Goal: Information Seeking & Learning: Check status

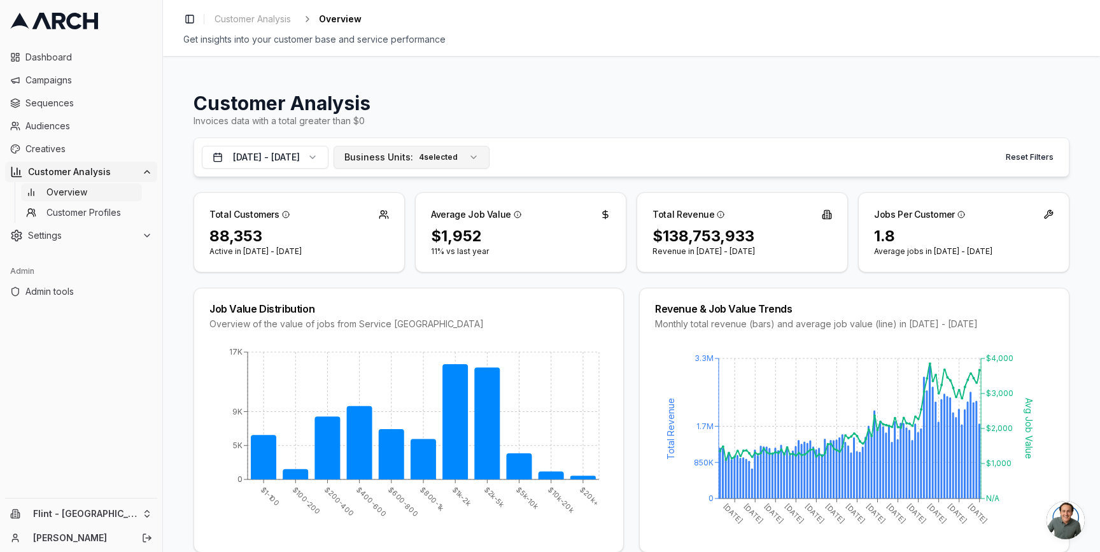
click at [413, 163] on span "Business Units:" at bounding box center [378, 157] width 69 height 13
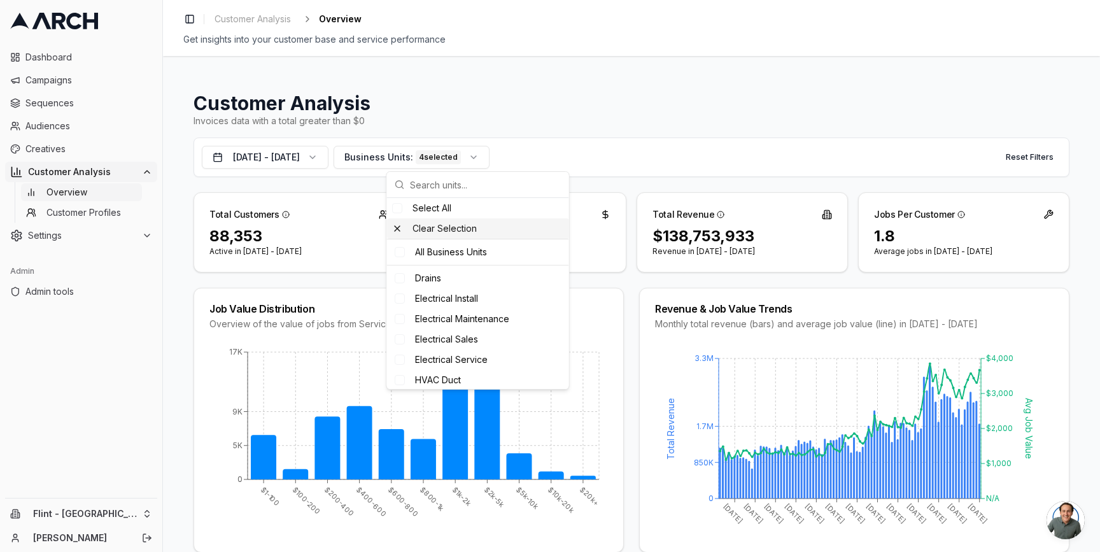
click at [444, 231] on div "Clear Selection" at bounding box center [478, 228] width 182 height 20
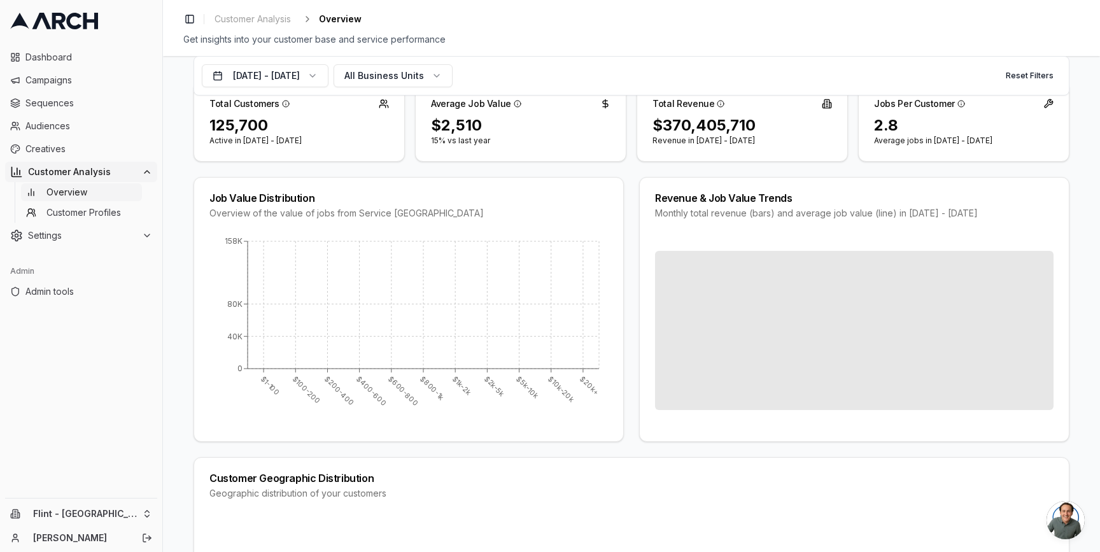
scroll to position [112, 0]
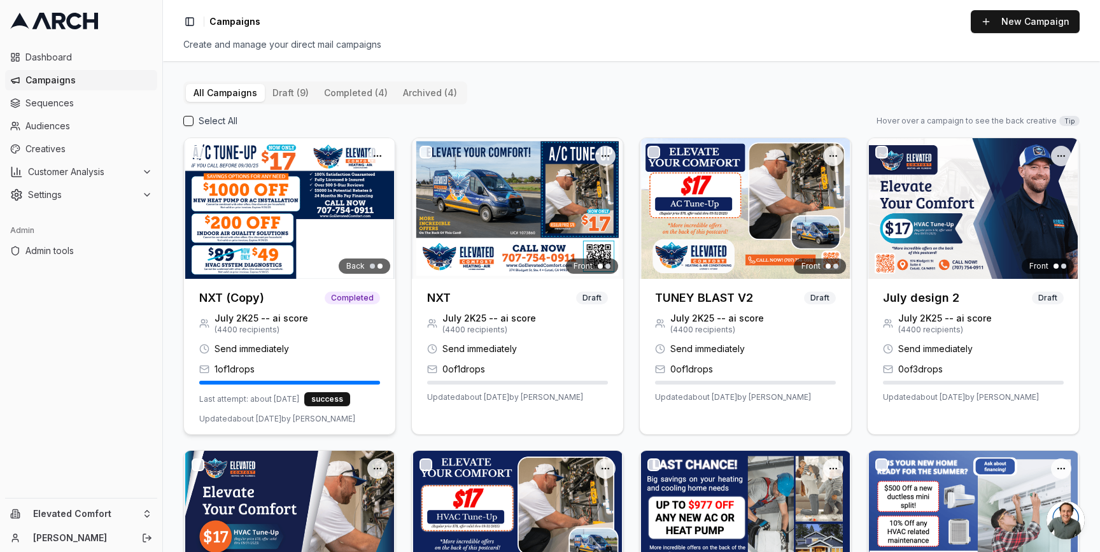
click at [297, 227] on img at bounding box center [289, 208] width 211 height 141
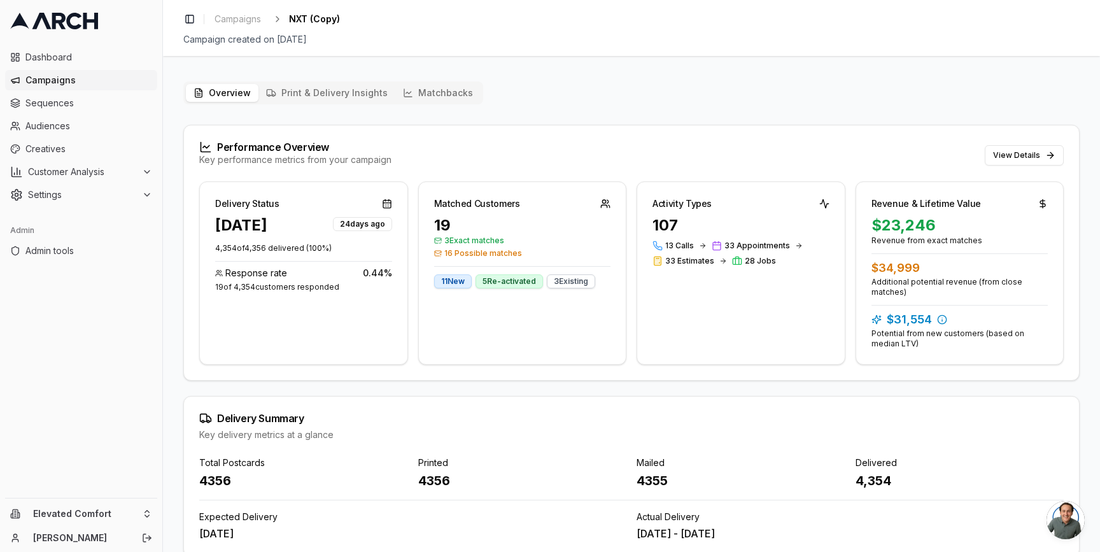
click at [215, 480] on div "4356" at bounding box center [303, 481] width 209 height 18
copy div "4356"
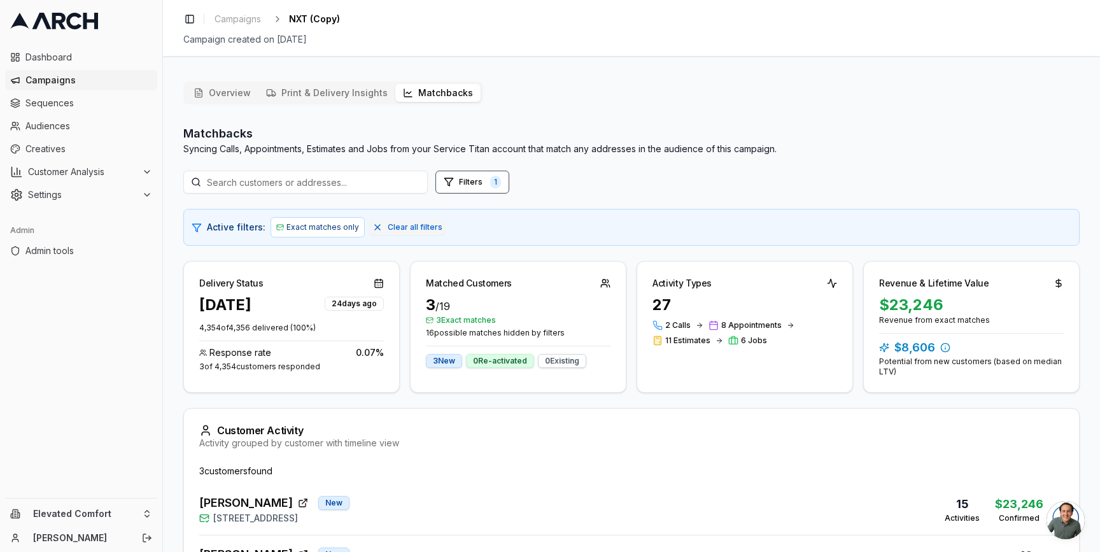
click at [423, 97] on button "Matchbacks" at bounding box center [437, 93] width 85 height 18
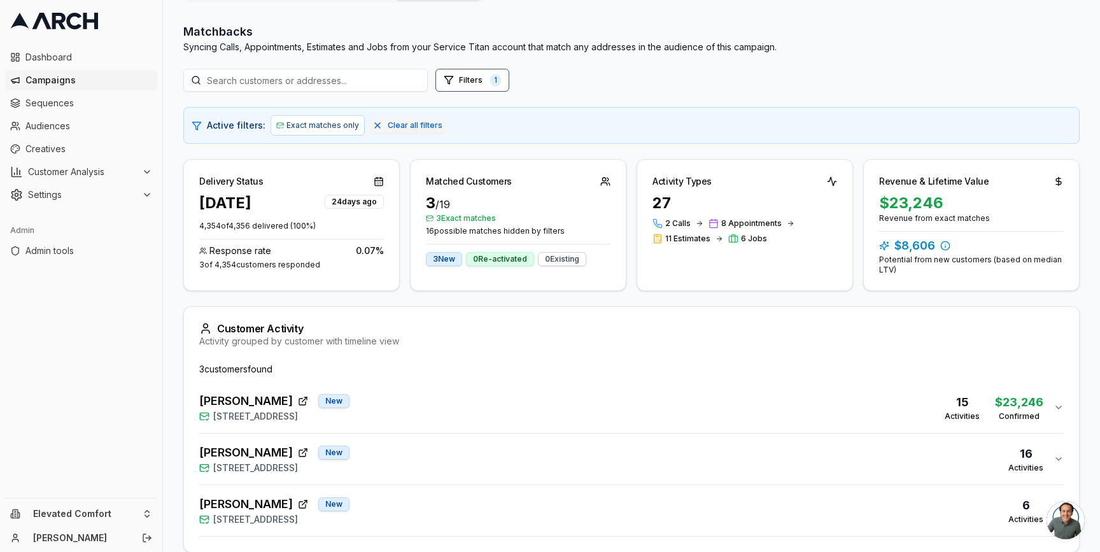
scroll to position [110, 0]
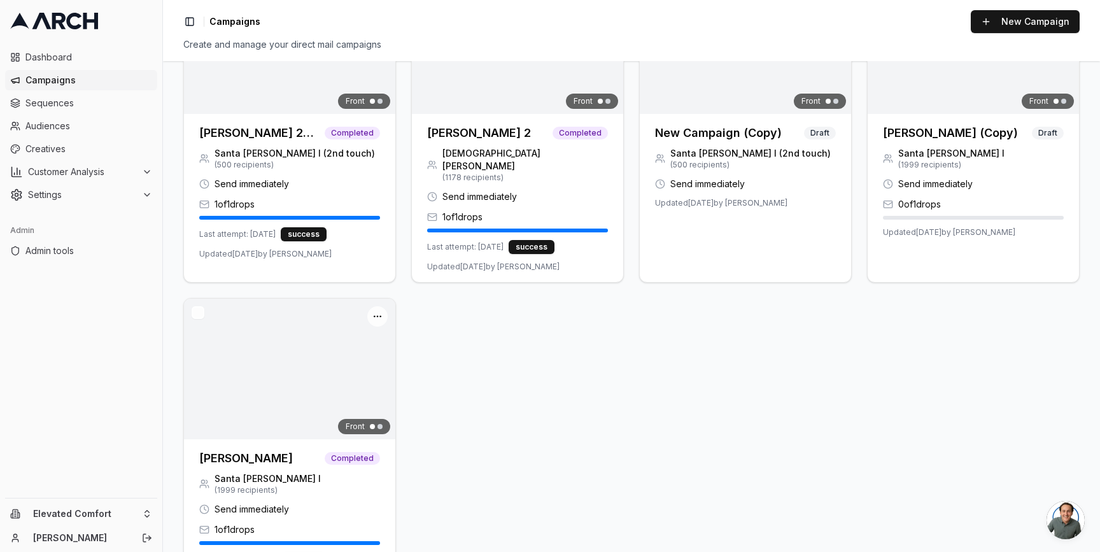
scroll to position [737, 0]
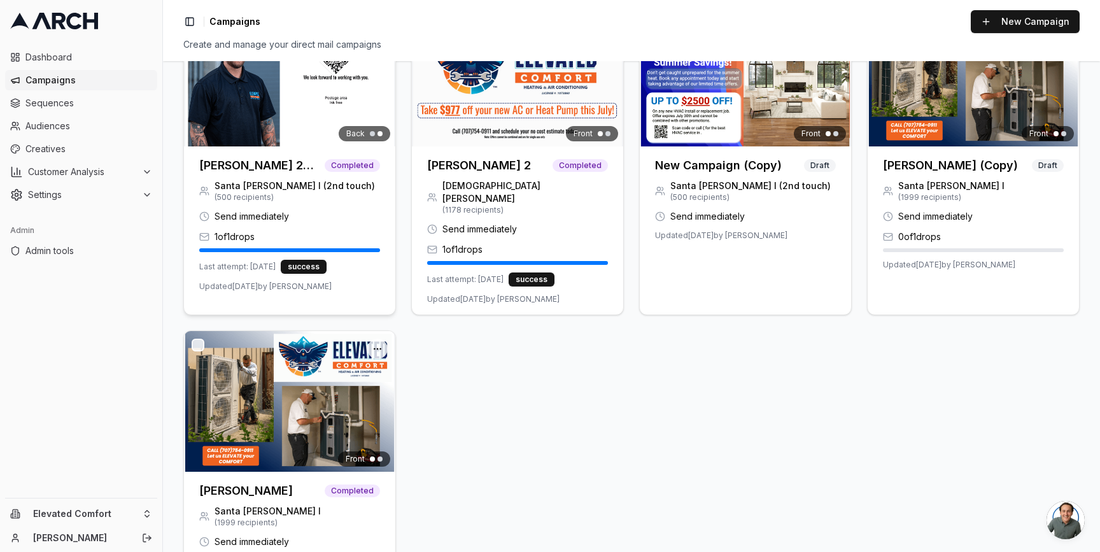
click at [250, 132] on img at bounding box center [289, 76] width 211 height 141
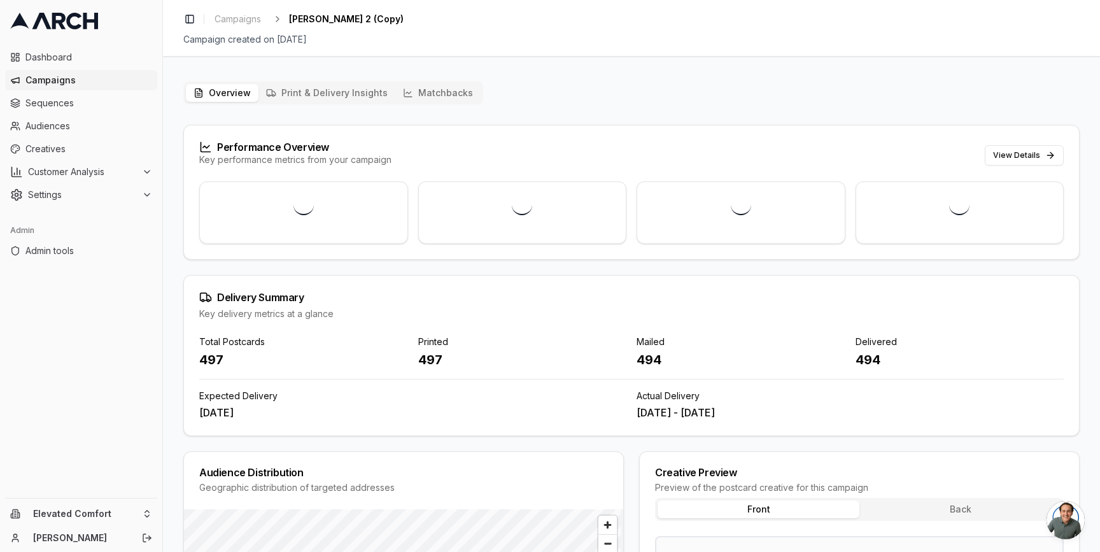
click at [430, 91] on button "Matchbacks" at bounding box center [437, 93] width 85 height 18
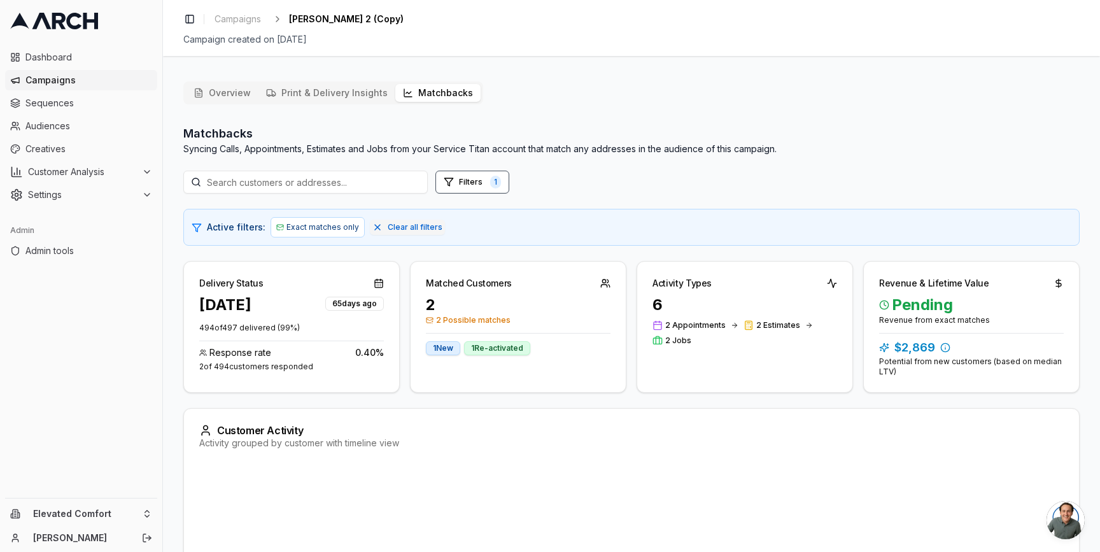
click at [208, 92] on button "Overview" at bounding box center [222, 93] width 73 height 18
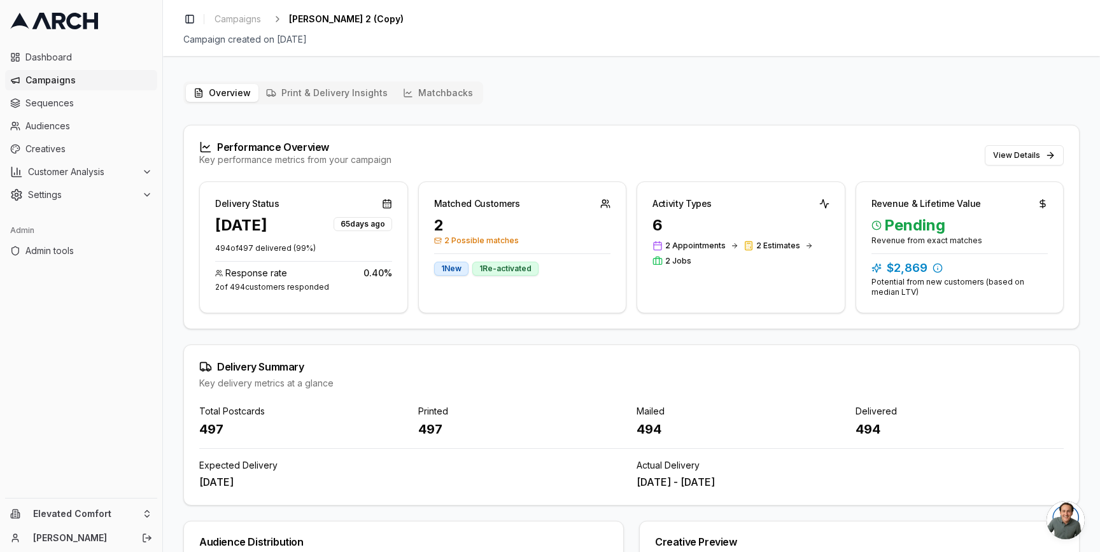
click at [209, 430] on div "497" at bounding box center [303, 429] width 209 height 18
copy div "497"
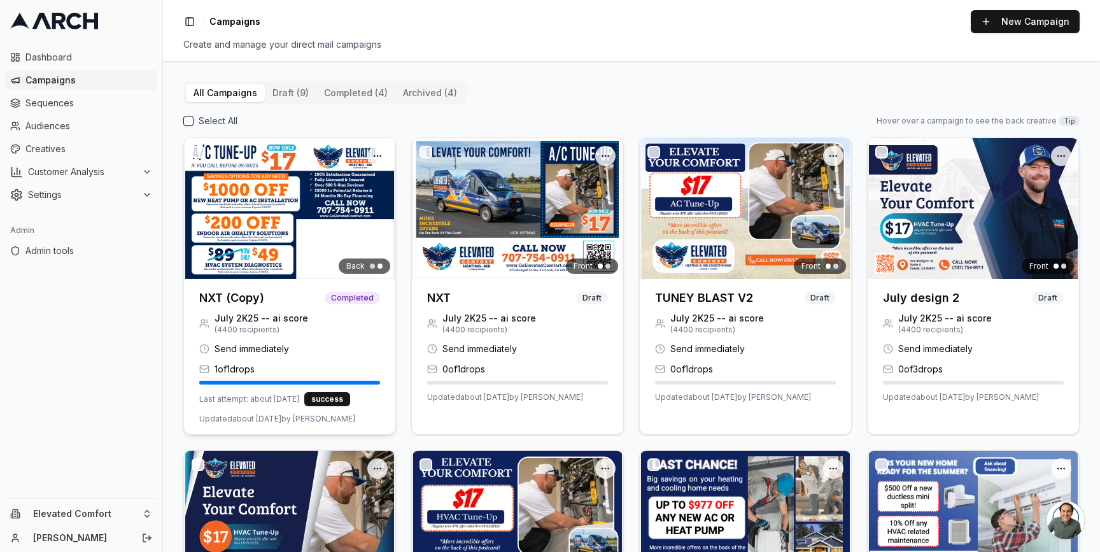
click at [300, 243] on img at bounding box center [289, 208] width 211 height 141
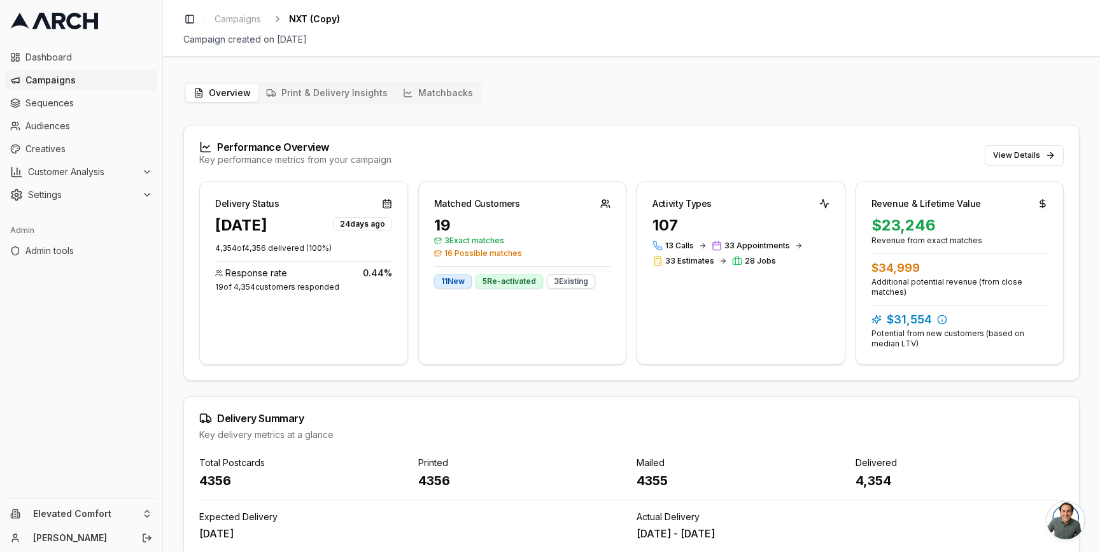
click at [428, 94] on button "Matchbacks" at bounding box center [437, 93] width 85 height 18
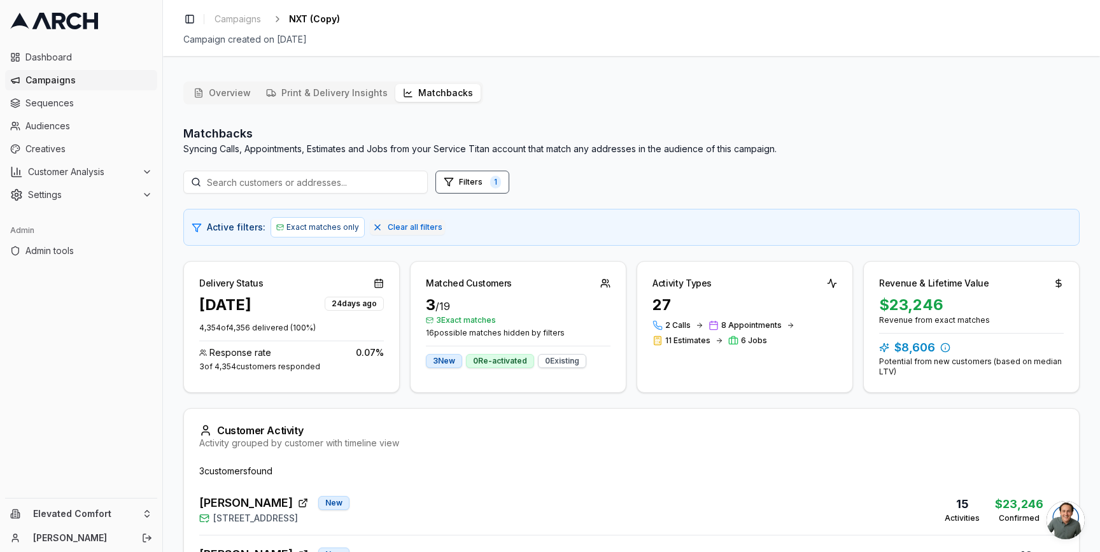
scroll to position [161, 0]
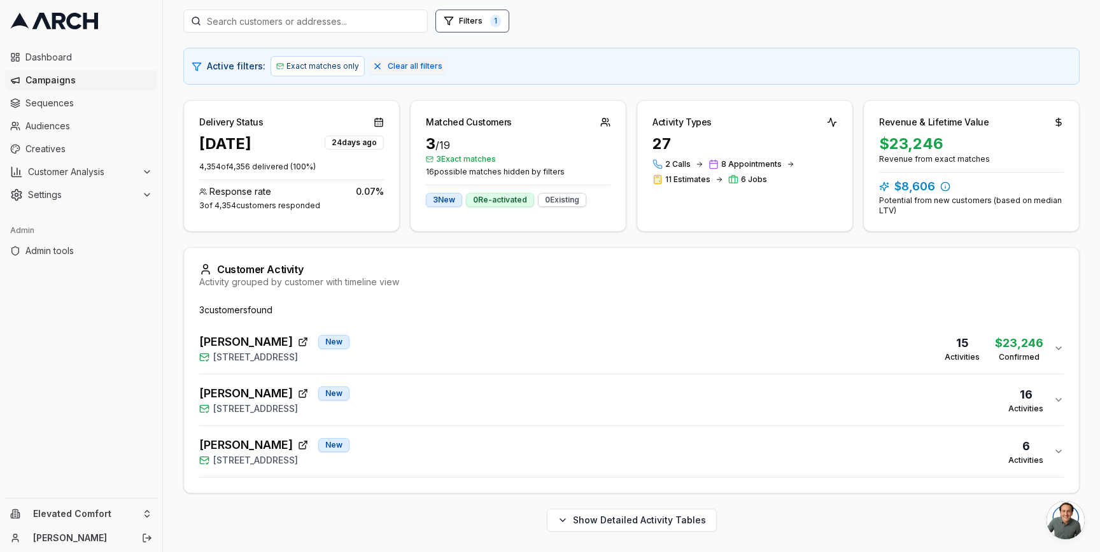
click at [422, 397] on div "PAUL SYDELL New 50 De Ford Drive, San Rafael, CA 94903 16 Activities" at bounding box center [626, 400] width 854 height 31
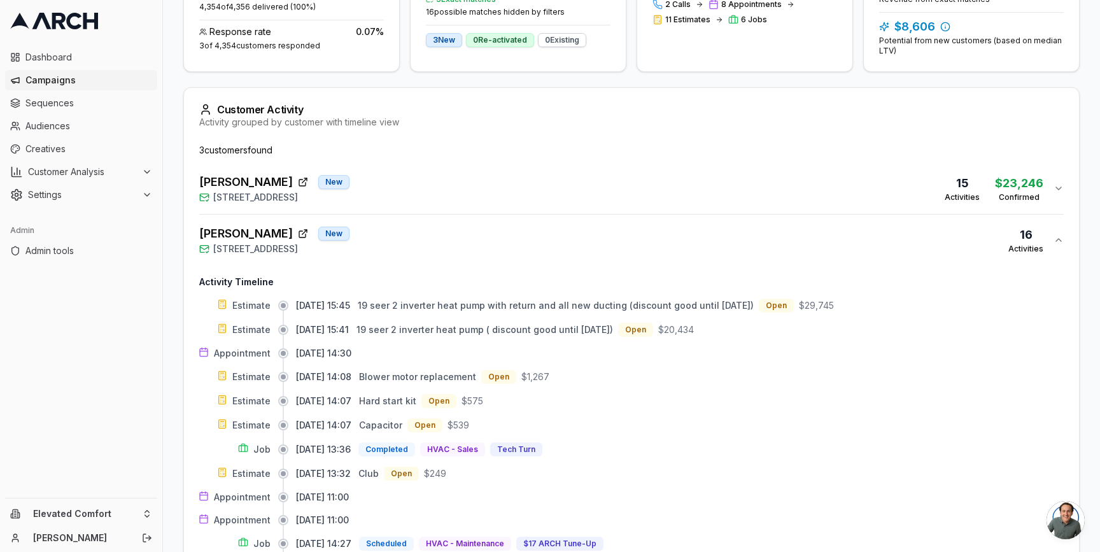
scroll to position [549, 0]
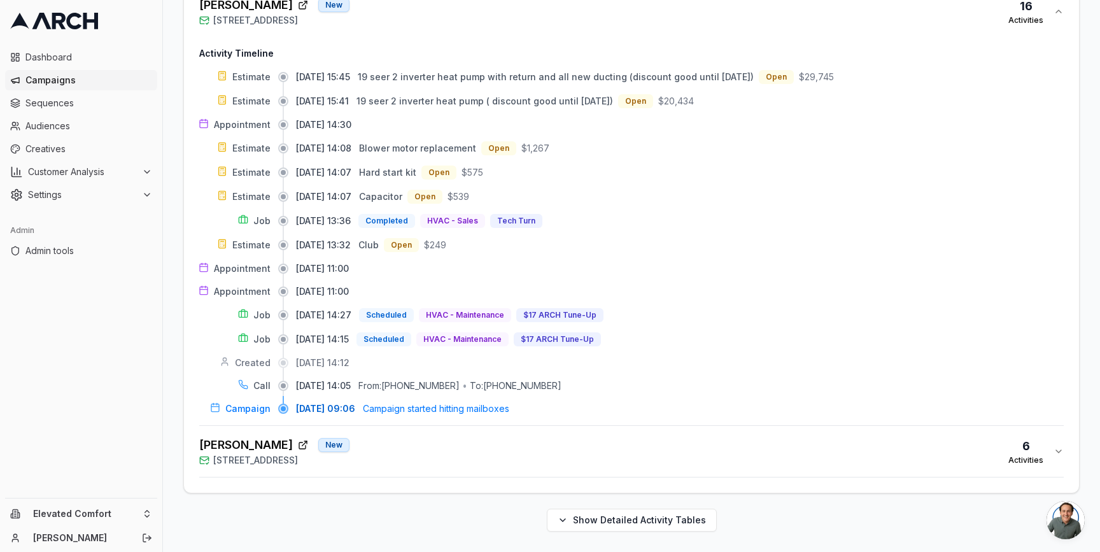
click at [426, 451] on div "Janey Moganam New 12 Glengreen St, Santa Rosa, CA 95409 6 Activities" at bounding box center [626, 451] width 854 height 31
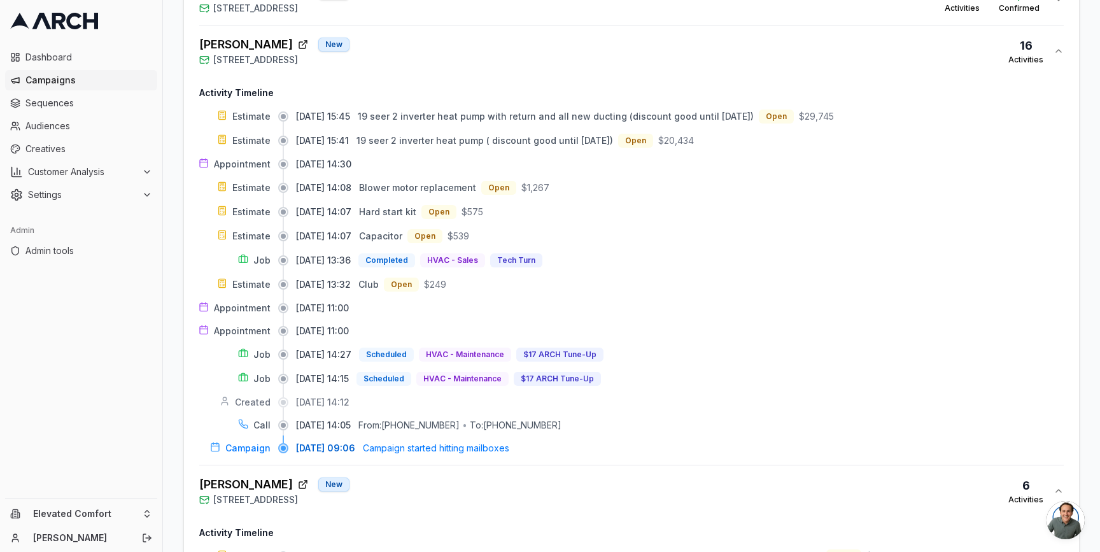
scroll to position [238, 0]
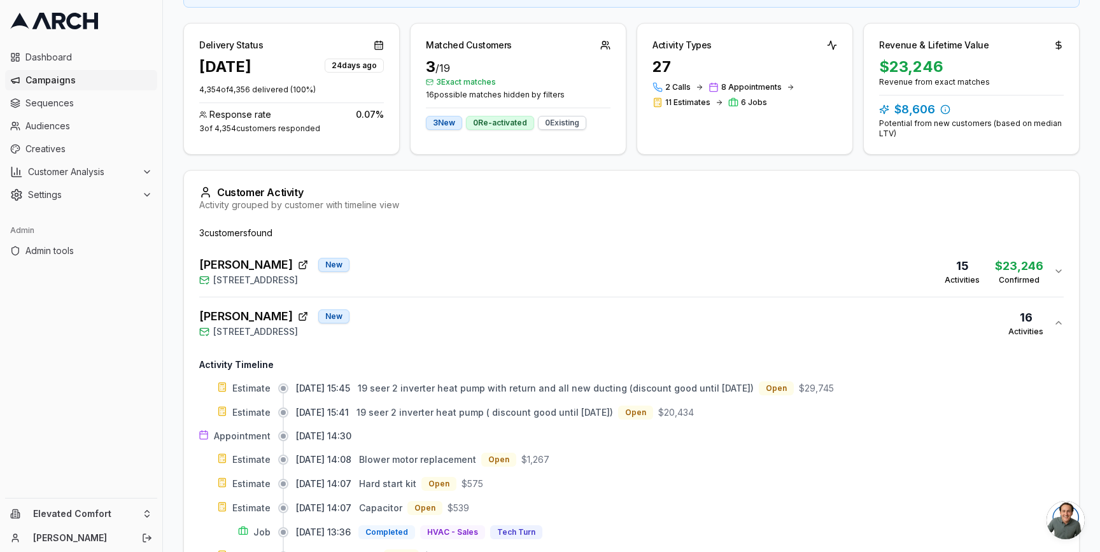
click at [427, 306] on button "PAUL SYDELL New 50 De Ford Drive, San Rafael, CA 94903 16 Activities" at bounding box center [631, 322] width 865 height 51
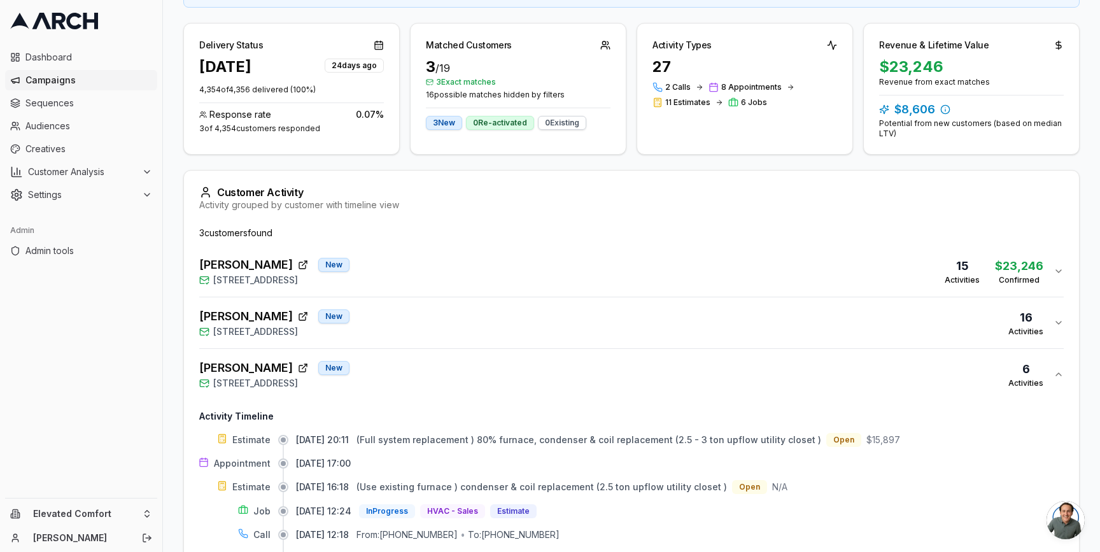
click at [428, 379] on div "Janey Moganam New 12 Glengreen St, Santa Rosa, CA 95409 6 Activities" at bounding box center [626, 374] width 854 height 31
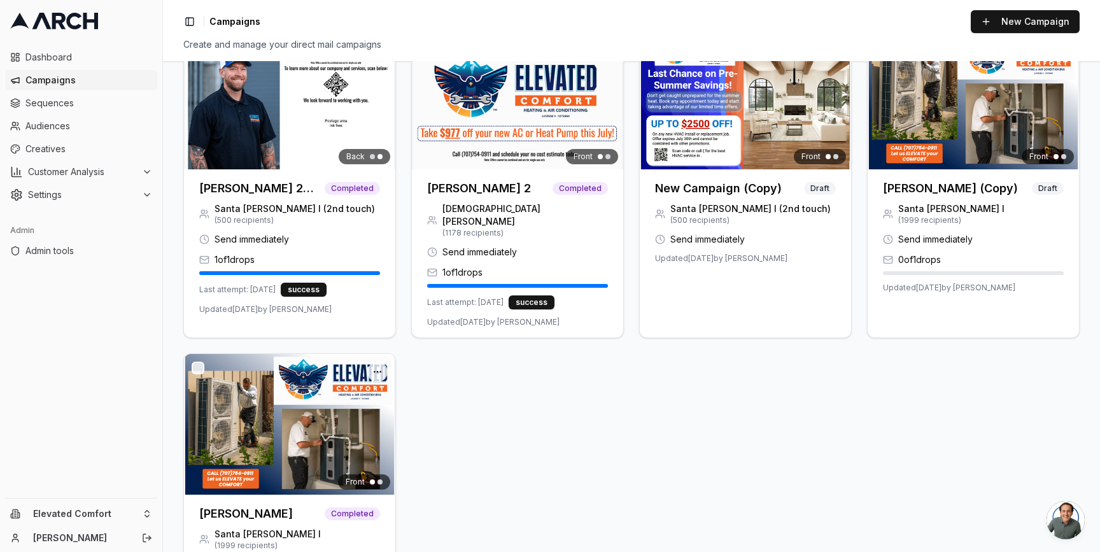
scroll to position [689, 0]
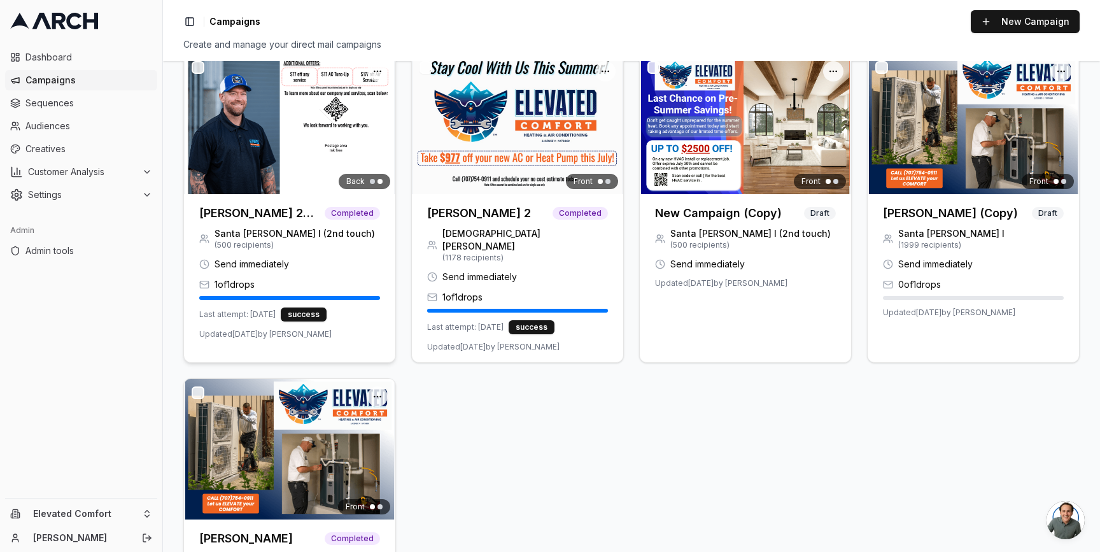
click at [289, 193] on img at bounding box center [289, 123] width 211 height 141
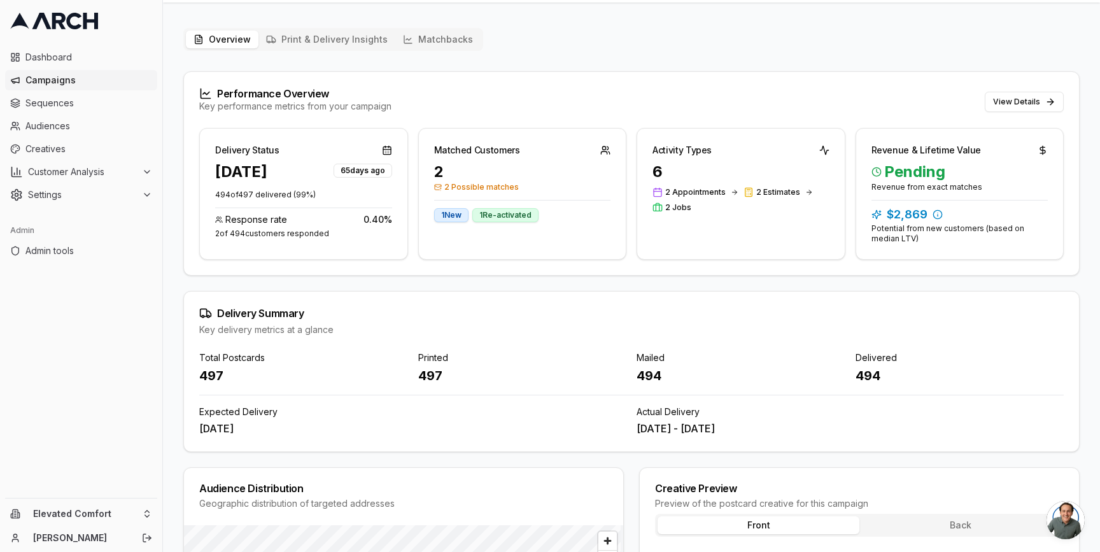
scroll to position [55, 0]
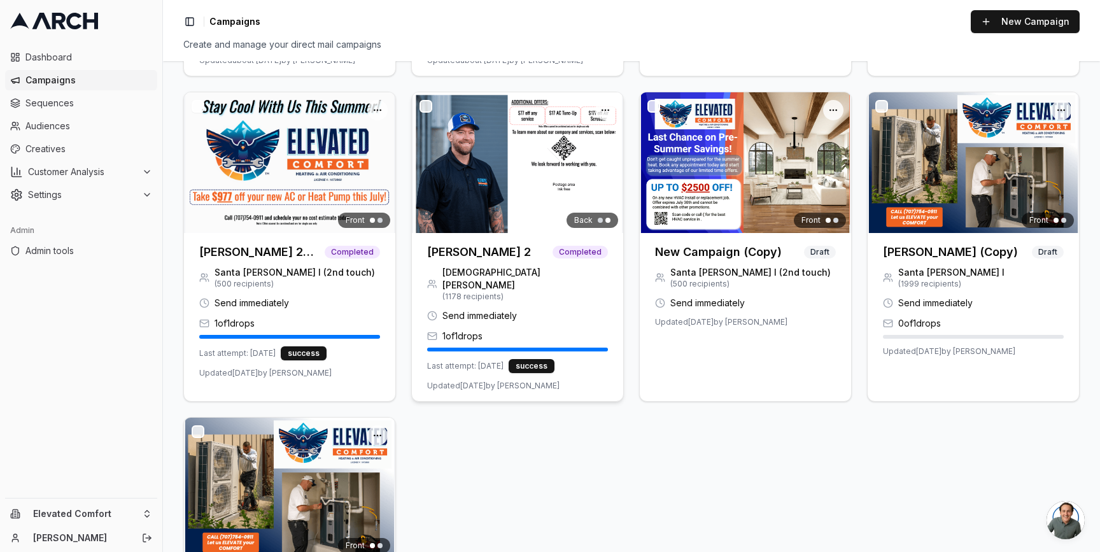
scroll to position [639, 0]
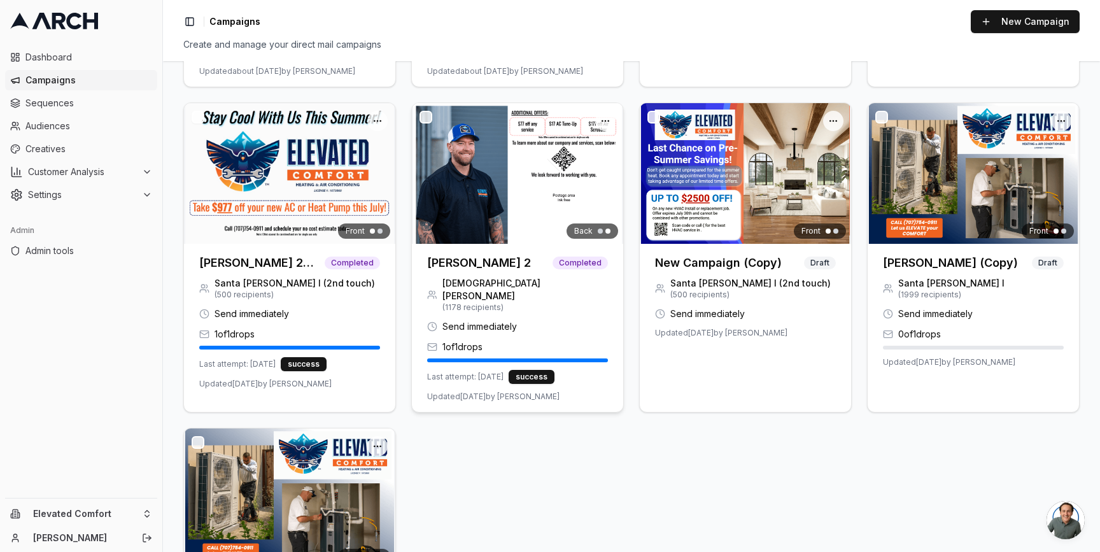
click at [470, 222] on img at bounding box center [517, 173] width 211 height 141
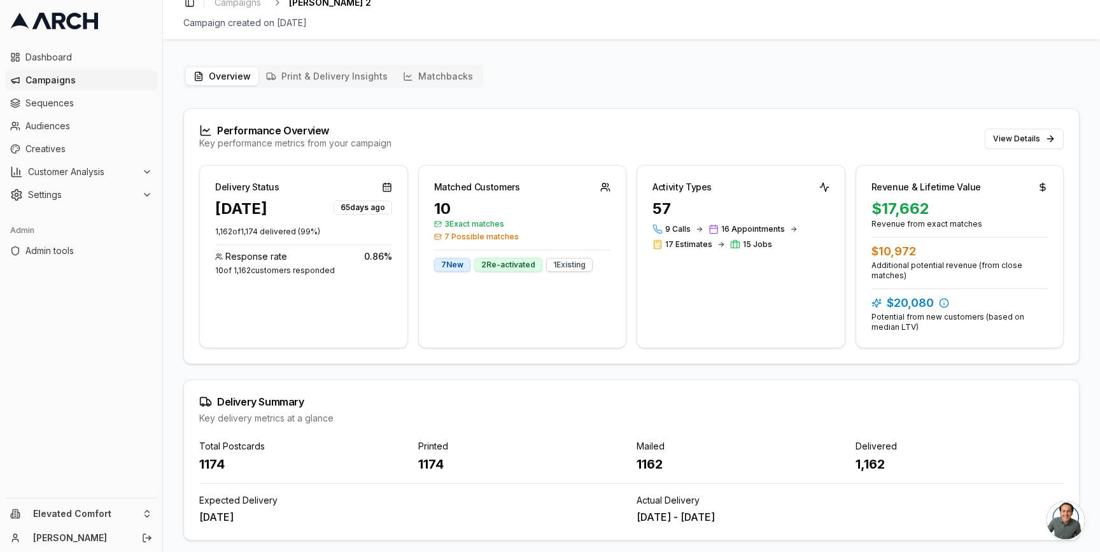
scroll to position [22, 0]
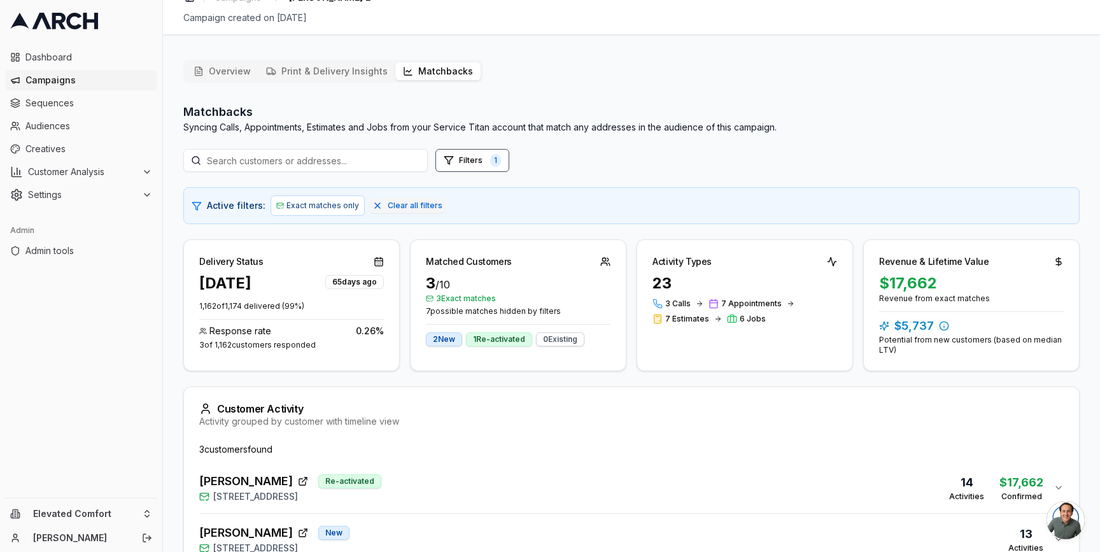
click at [424, 64] on button "Matchbacks" at bounding box center [437, 71] width 85 height 18
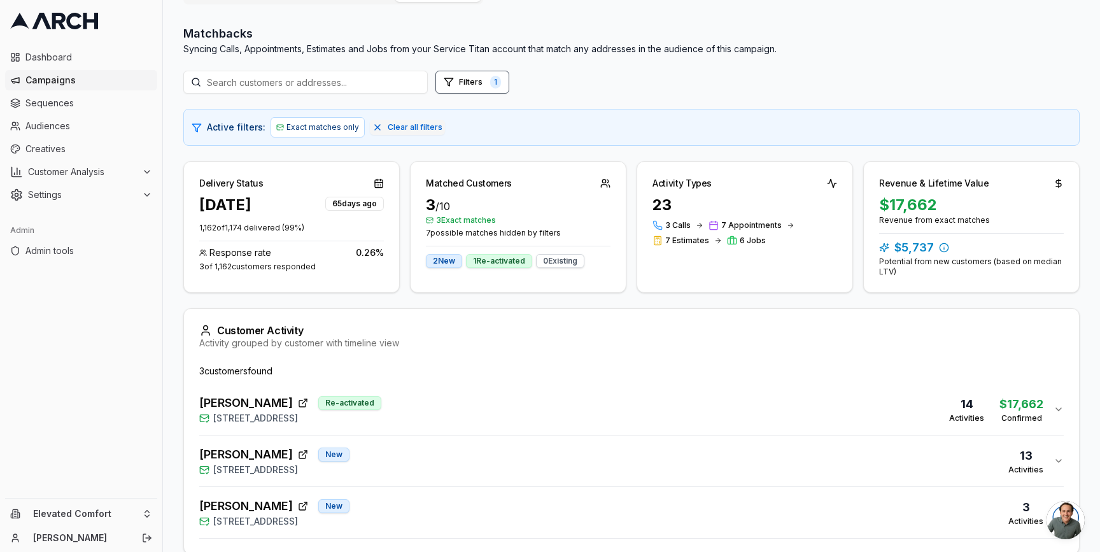
scroll to position [89, 0]
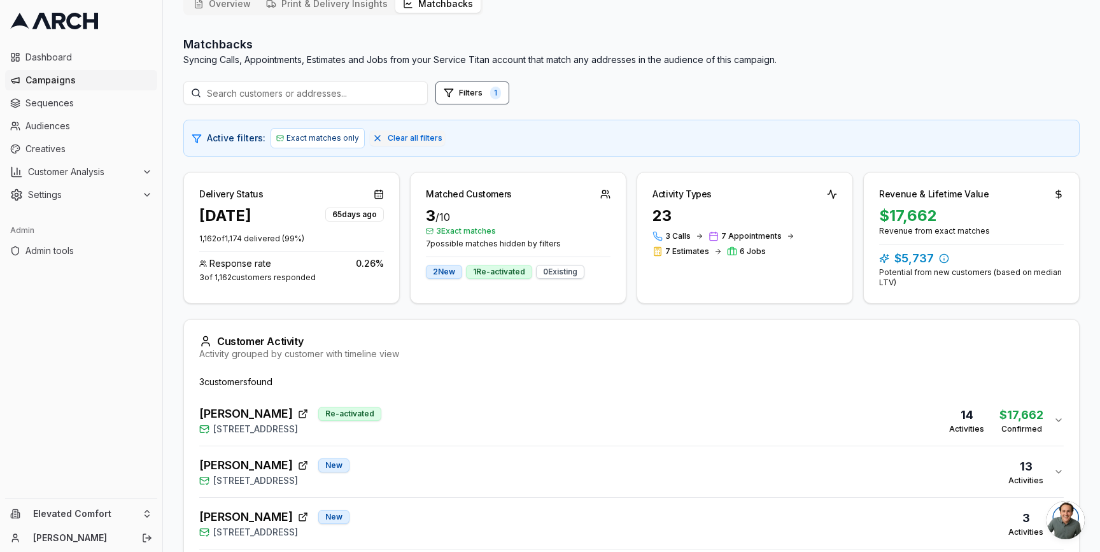
click at [405, 215] on div "Delivery Status Jun 25, 2025 65 days ago 1,162 of 1,174 delivered ( 99 %) Respo…" at bounding box center [631, 238] width 896 height 132
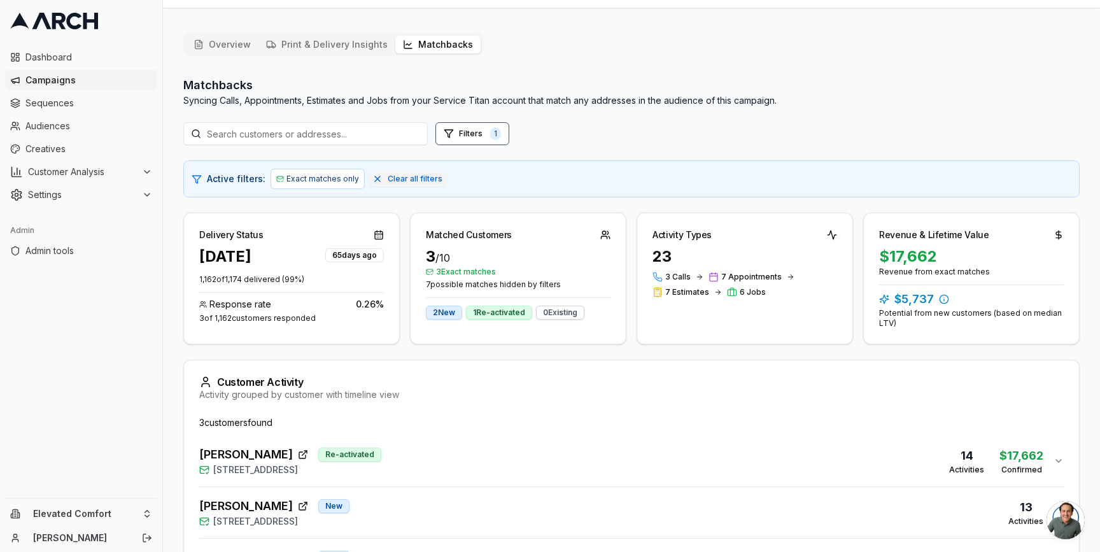
scroll to position [42, 0]
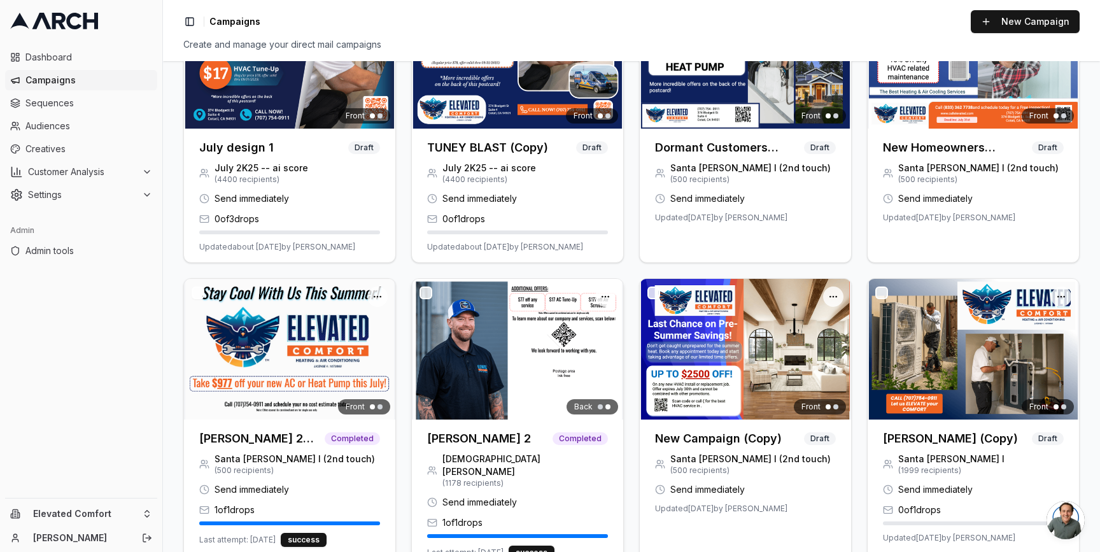
scroll to position [393, 0]
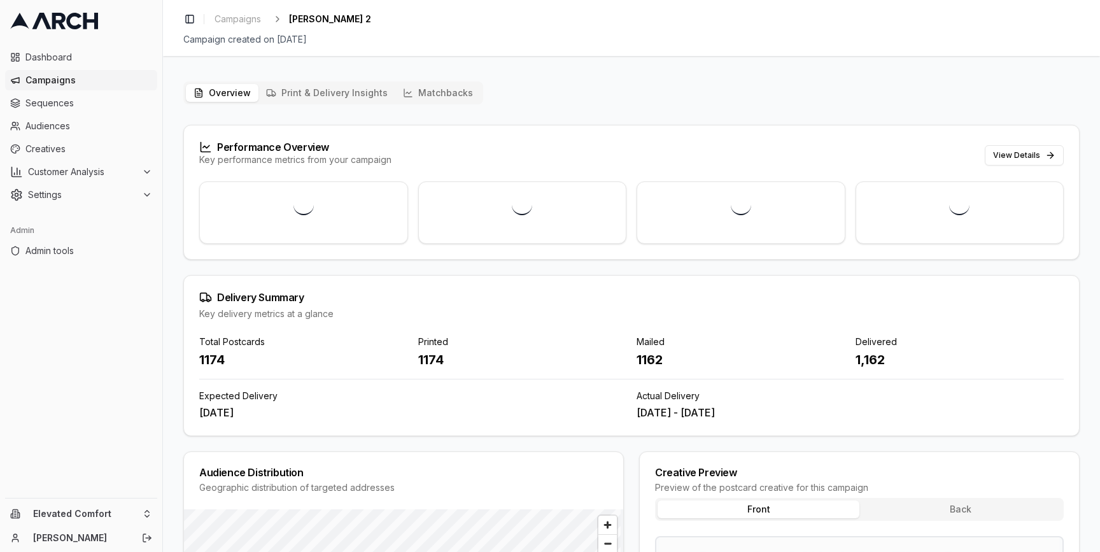
click at [215, 360] on div "1174" at bounding box center [303, 360] width 209 height 18
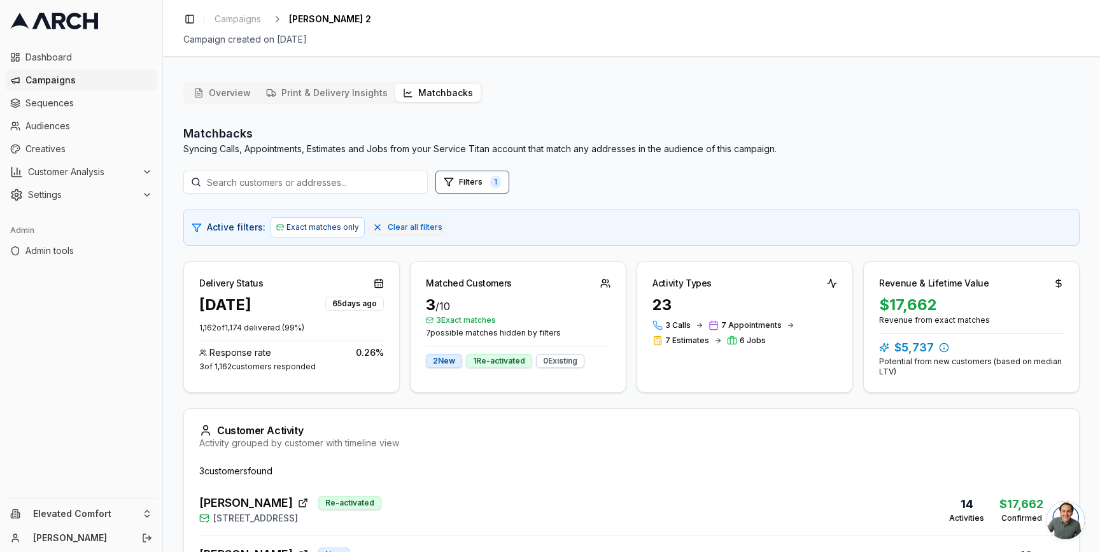
click at [423, 89] on button "Matchbacks" at bounding box center [437, 93] width 85 height 18
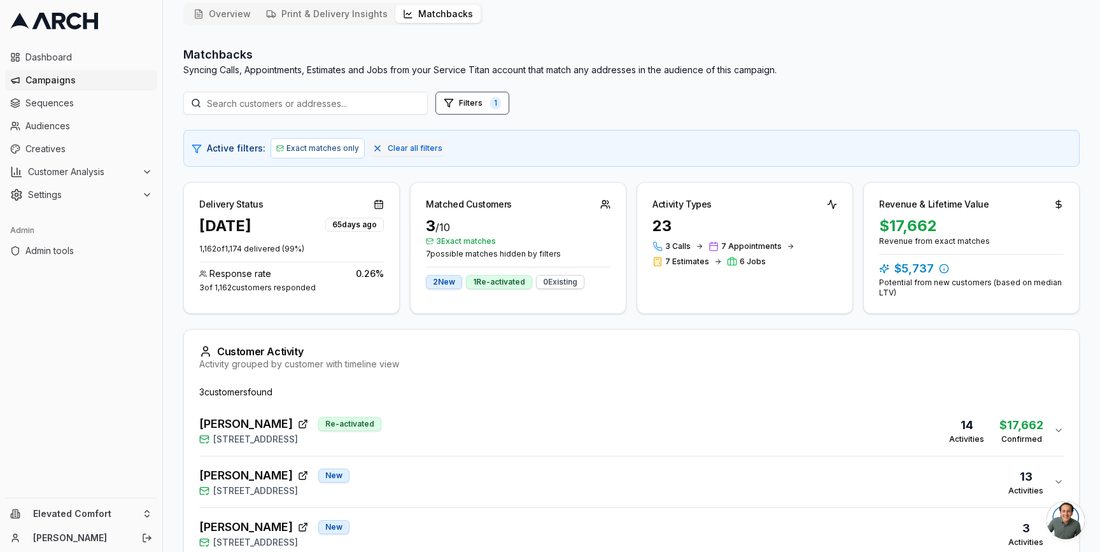
scroll to position [161, 0]
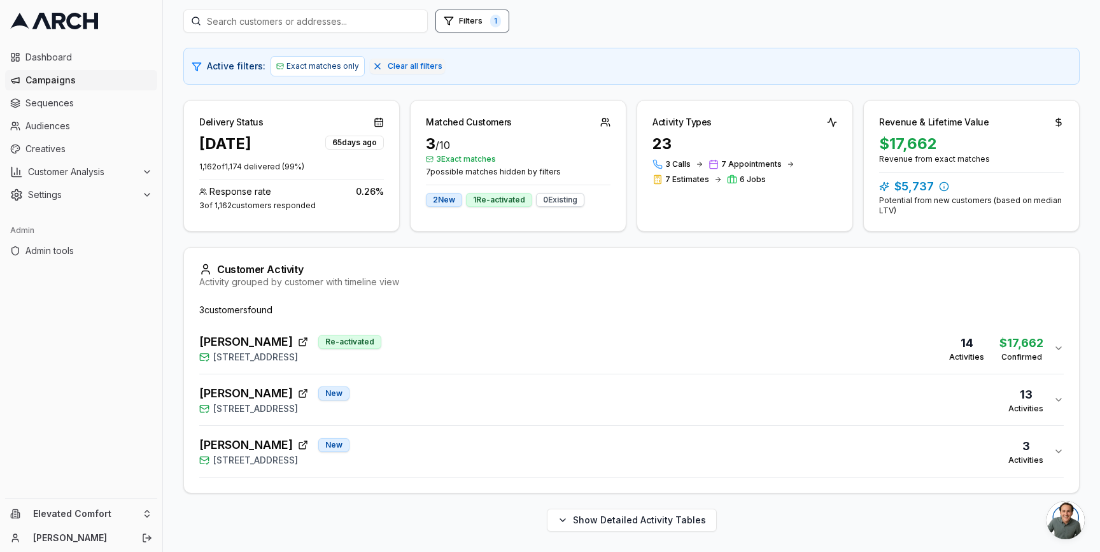
click at [616, 358] on div "EMIL JOHANSEN Re-activated 1532 Great Heron Drive, Santa Rosa, CA 95409 14 Acti…" at bounding box center [626, 348] width 854 height 31
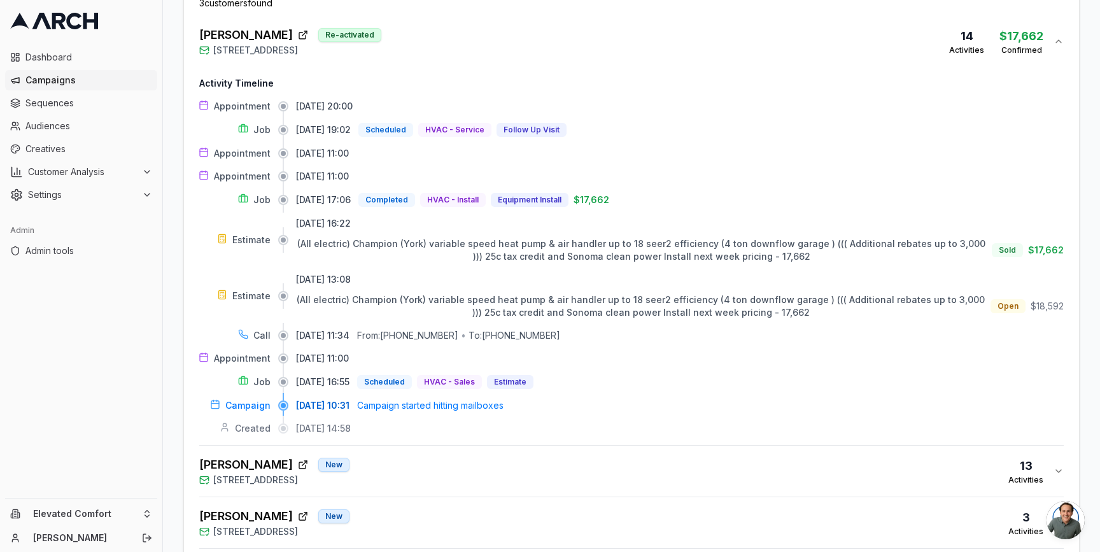
scroll to position [471, 0]
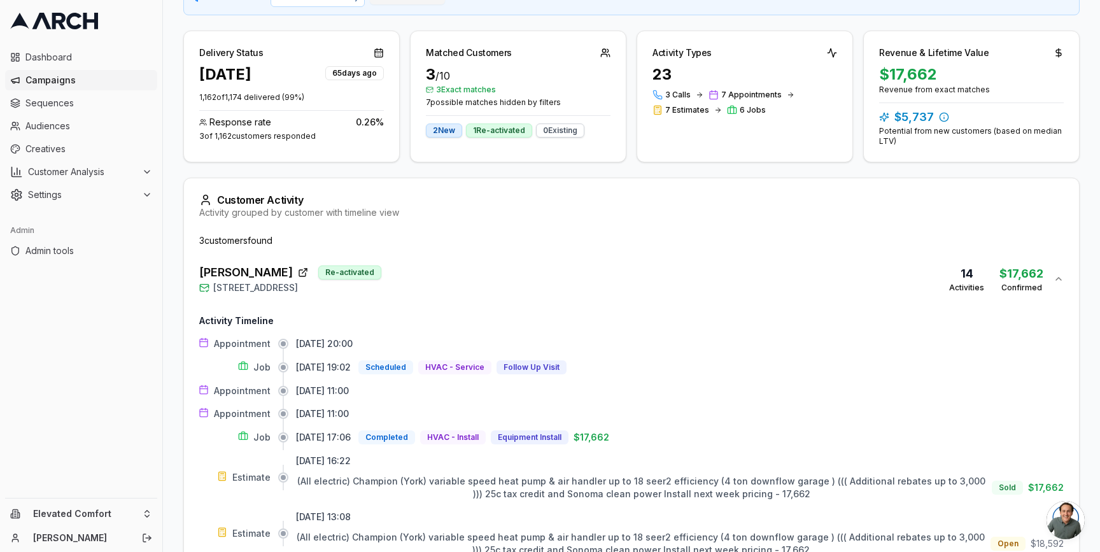
click at [567, 279] on div "EMIL JOHANSEN Re-activated 1532 Great Heron Drive, Santa Rosa, CA 95409 14 Acti…" at bounding box center [626, 279] width 854 height 31
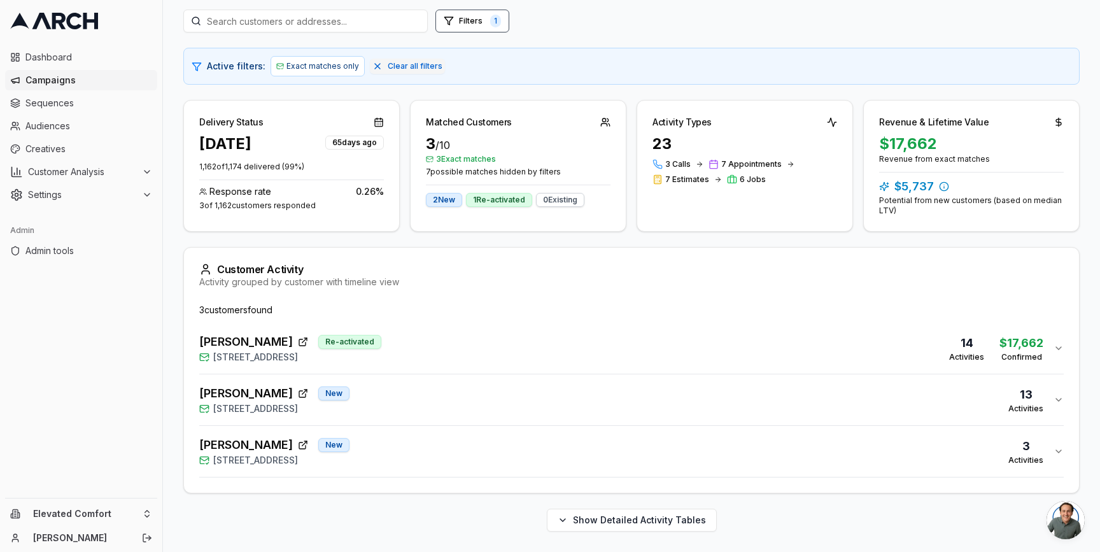
scroll to position [161, 0]
click at [455, 246] on div "Matchbacks Syncing Calls, Appointments, Estimates and Jobs from your Service Ti…" at bounding box center [631, 248] width 896 height 568
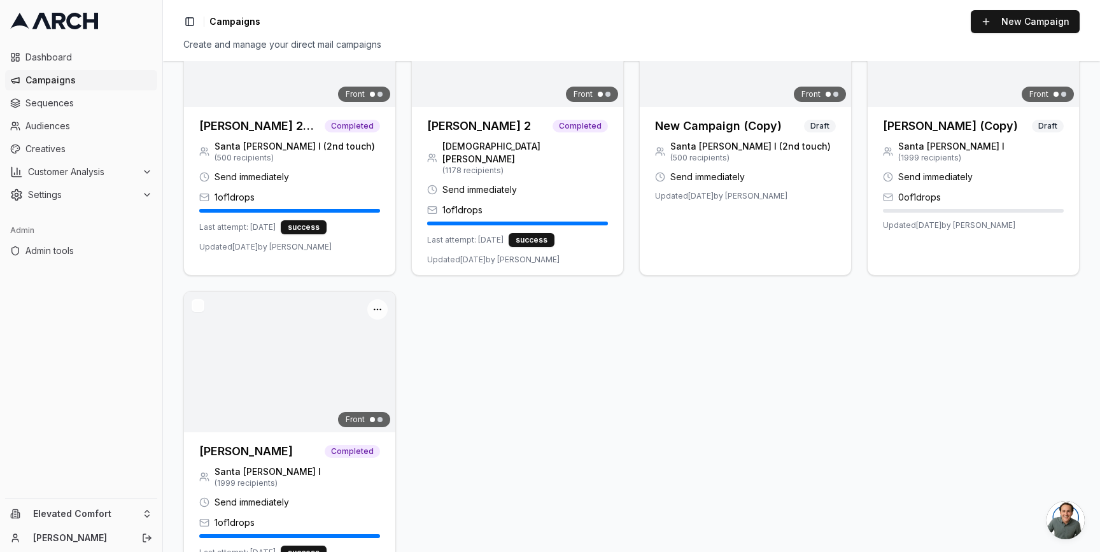
scroll to position [837, 0]
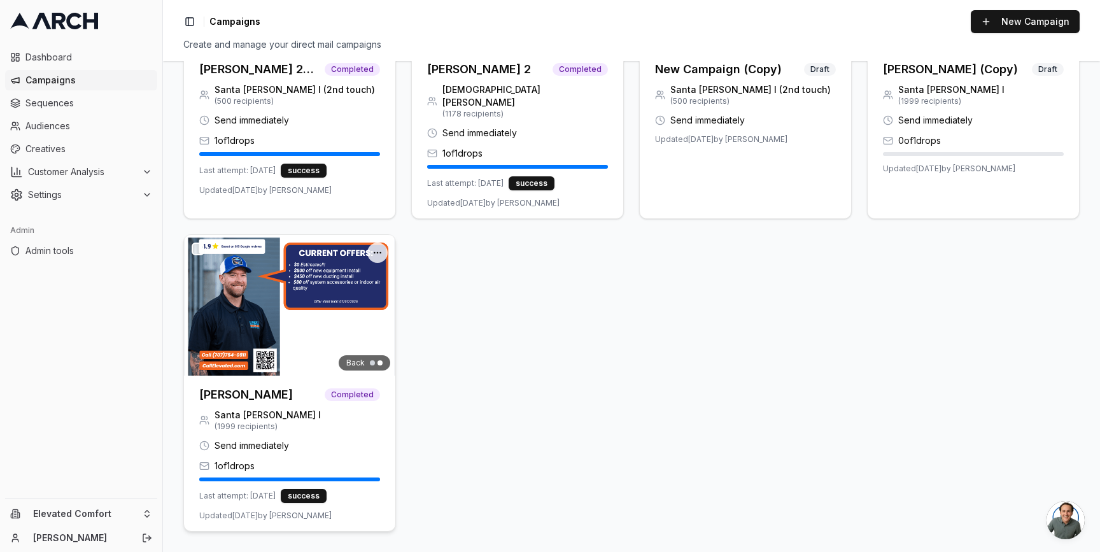
click at [300, 300] on img at bounding box center [289, 305] width 211 height 141
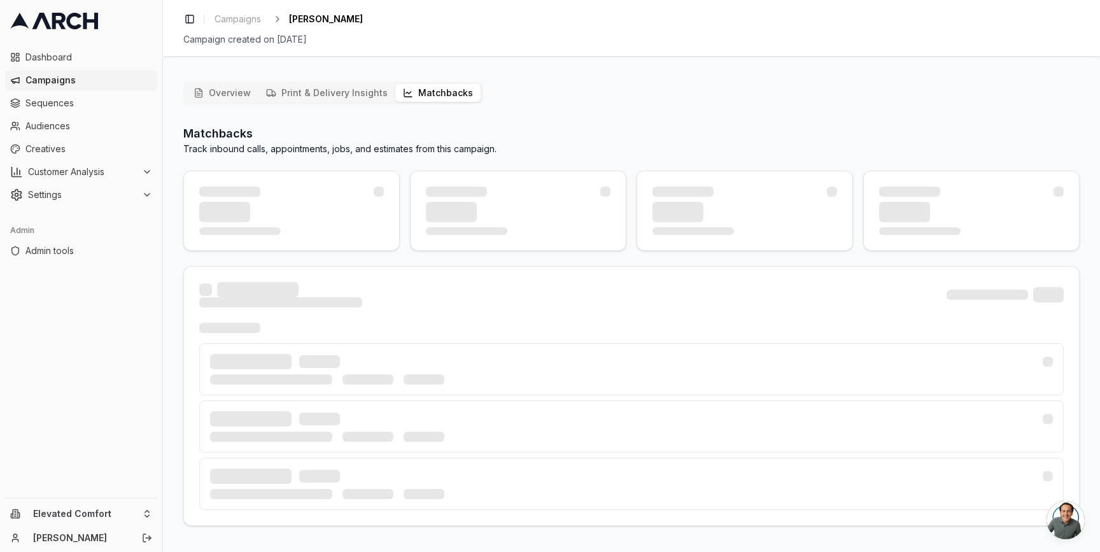
click at [417, 95] on button "Matchbacks" at bounding box center [437, 93] width 85 height 18
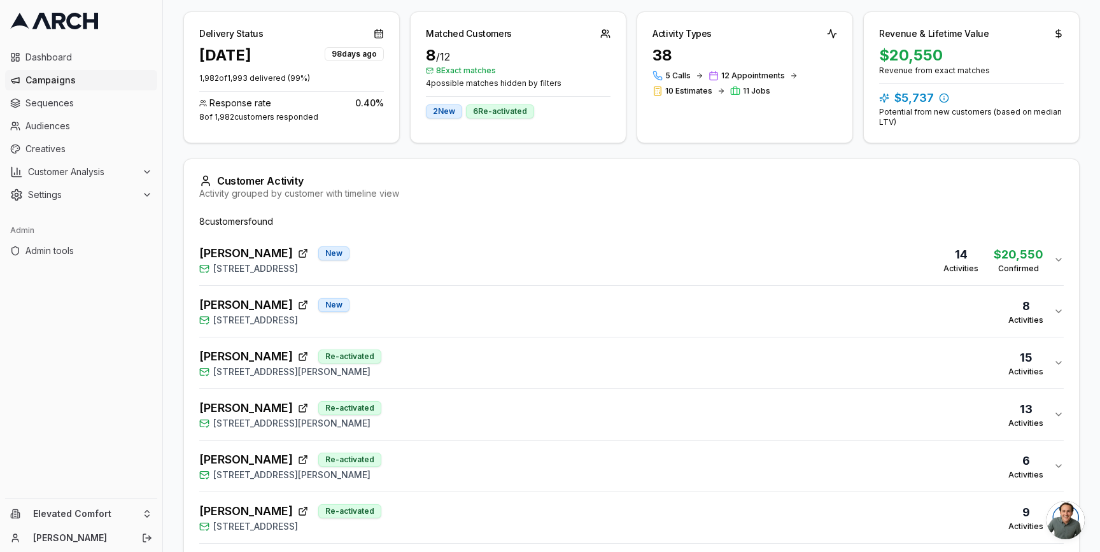
scroll to position [241, 0]
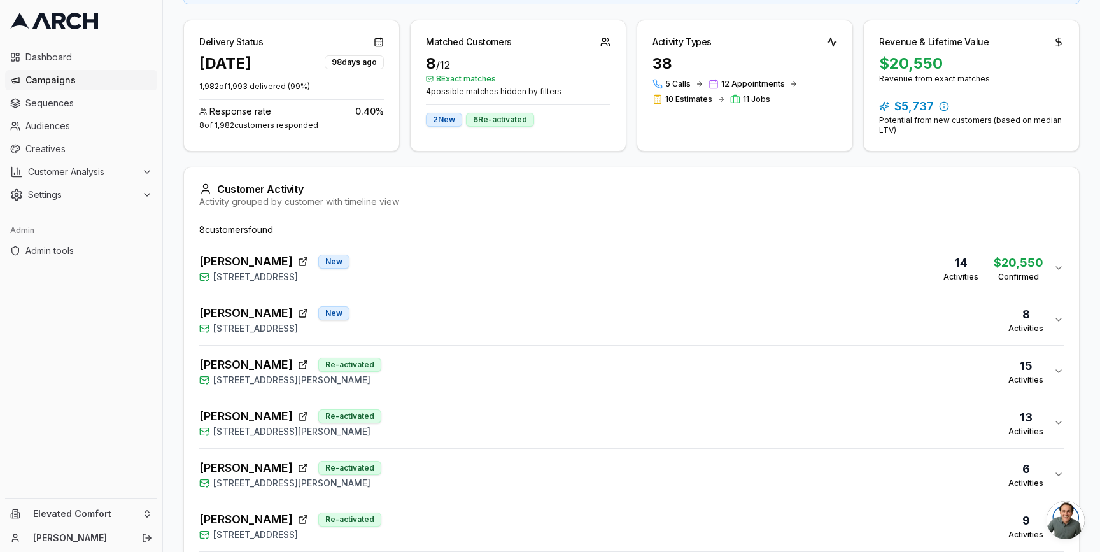
click at [415, 164] on div "Matchbacks Syncing Calls, Appointments, Estimates and Jobs from your Service Ti…" at bounding box center [631, 297] width 896 height 826
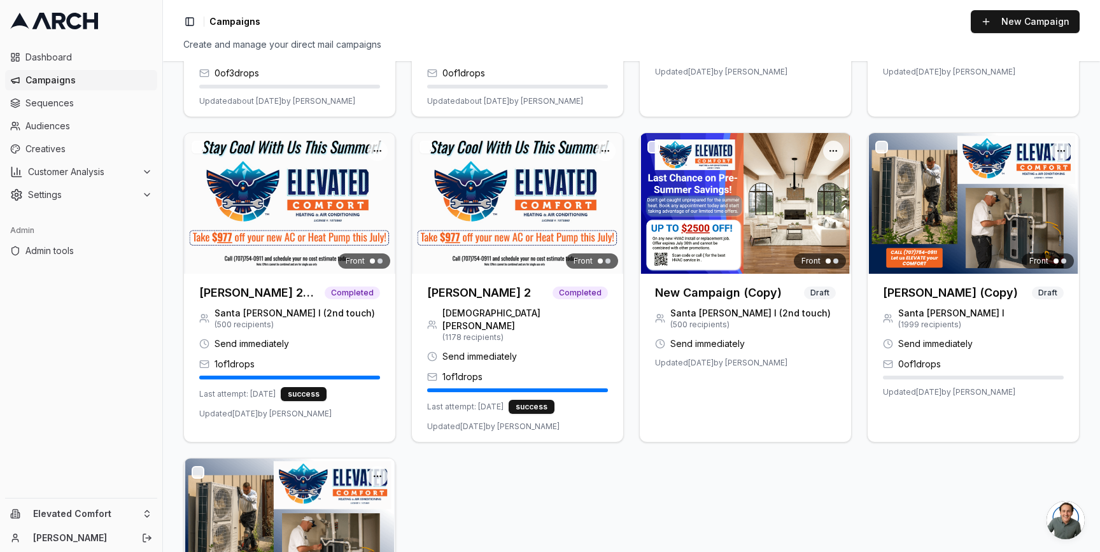
scroll to position [837, 0]
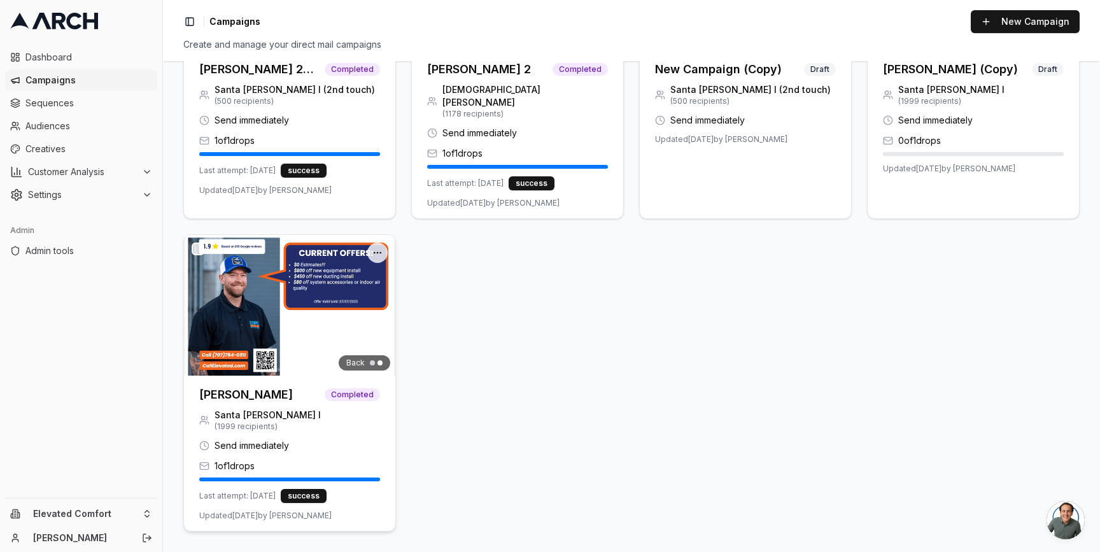
click at [316, 310] on div "Back" at bounding box center [289, 305] width 211 height 141
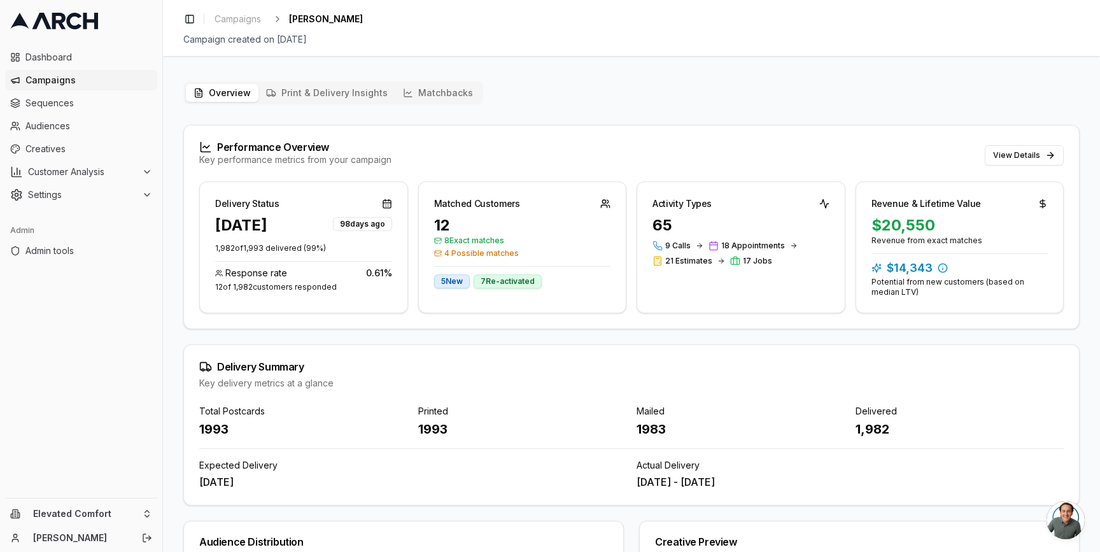
click at [213, 432] on div "1993" at bounding box center [303, 429] width 209 height 18
copy div "1993"
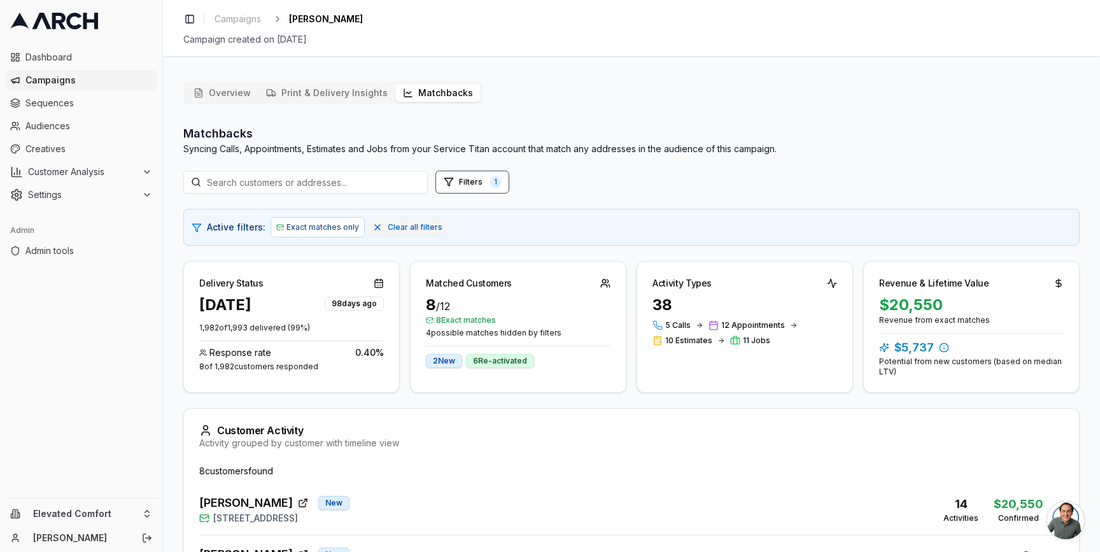
click at [432, 94] on button "Matchbacks" at bounding box center [437, 93] width 85 height 18
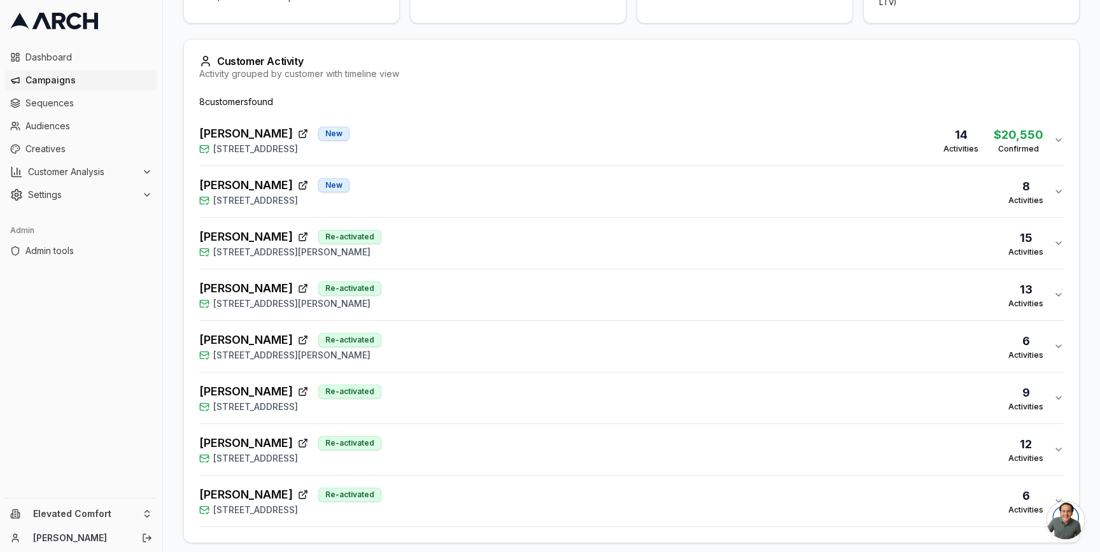
scroll to position [419, 0]
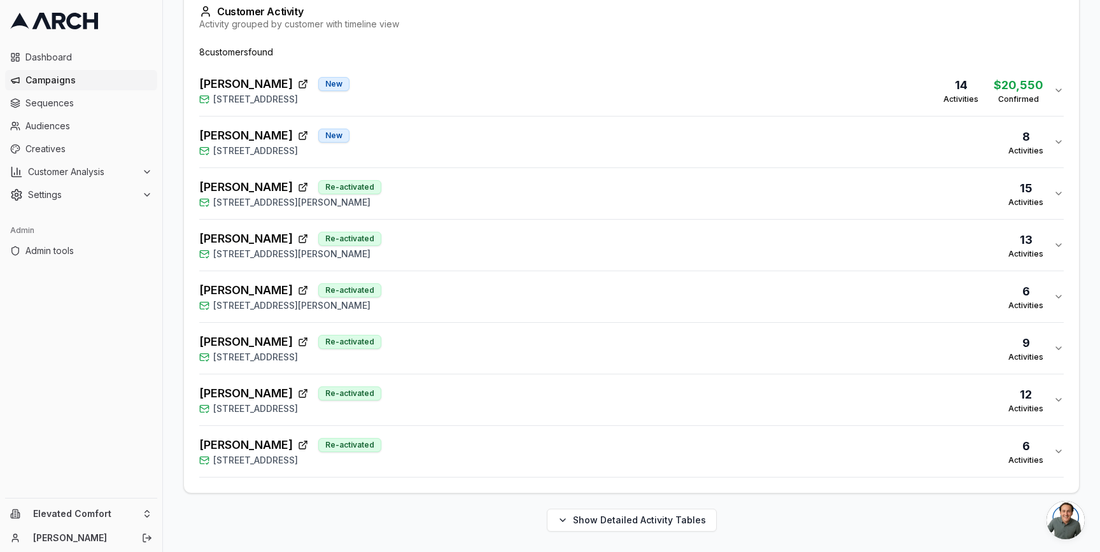
click at [550, 431] on button "Adam Azevedo Re-activated 1335 Shady Oak Place, Santa Rosa, CA 95404 6 Activiti…" at bounding box center [631, 451] width 865 height 51
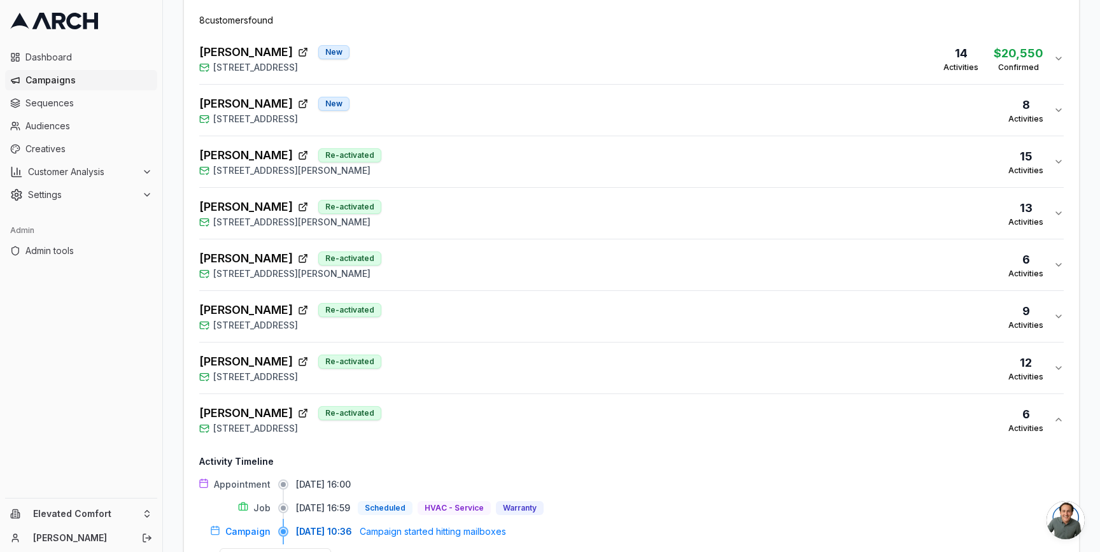
scroll to position [460, 0]
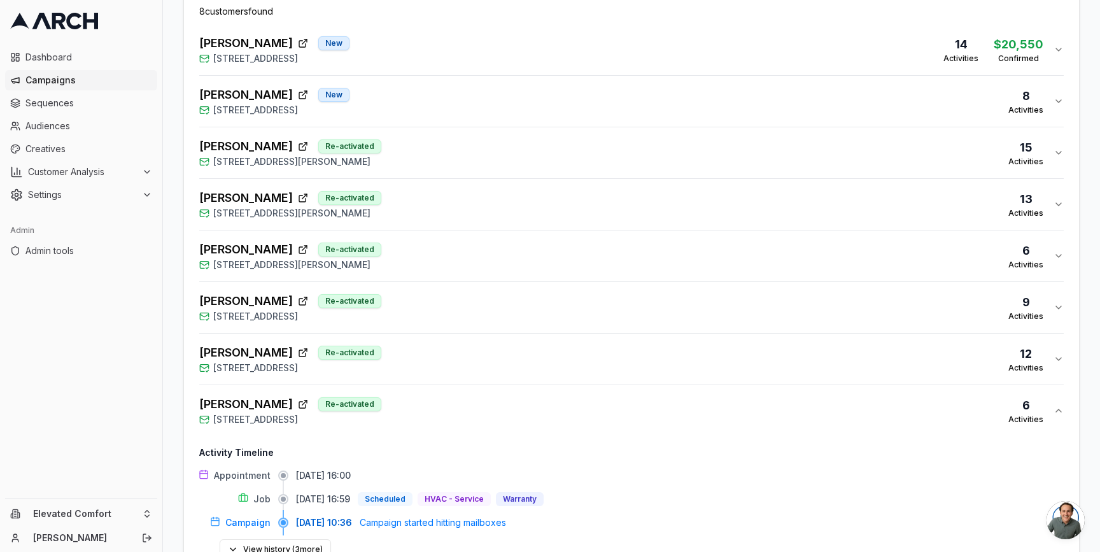
click at [441, 404] on div "Adam Azevedo Re-activated 1335 Shady Oak Place, Santa Rosa, CA 95404 6 Activiti…" at bounding box center [626, 410] width 854 height 31
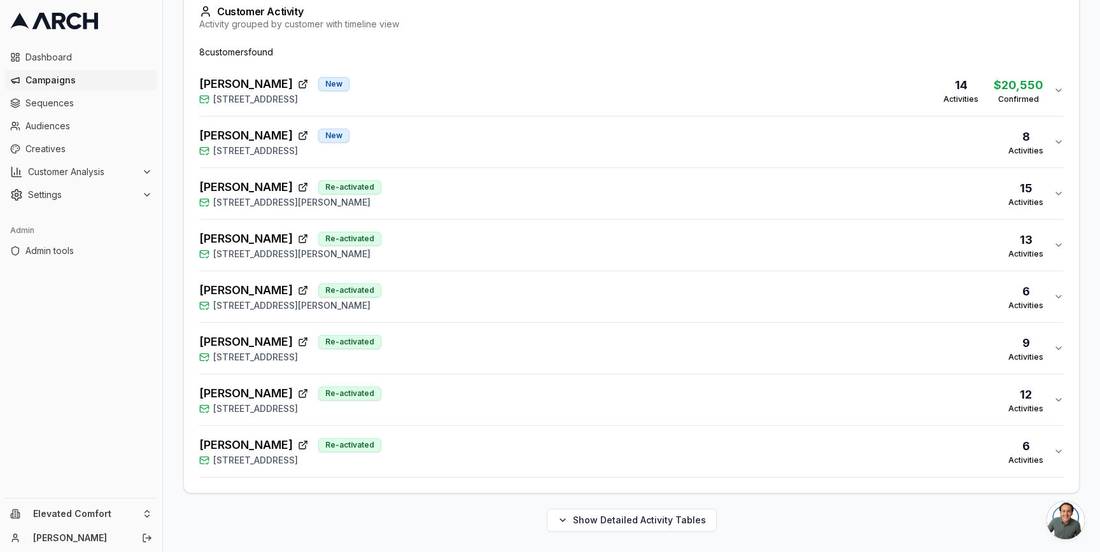
click at [442, 451] on div "Adam Azevedo Re-activated 1335 Shady Oak Place, Santa Rosa, CA 95404 6 Activiti…" at bounding box center [626, 451] width 854 height 31
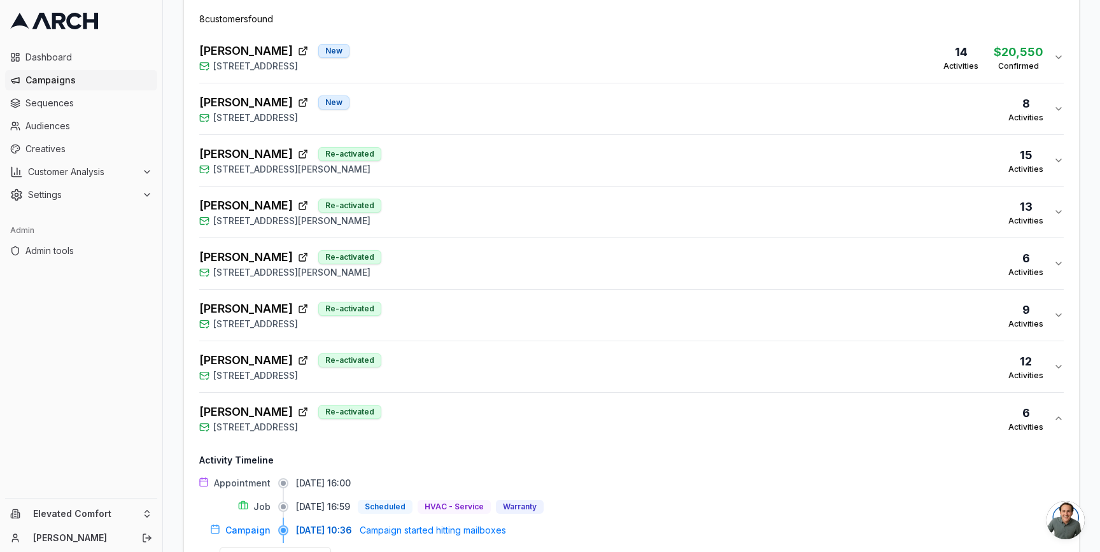
click at [427, 409] on div "Adam Azevedo Re-activated 1335 Shady Oak Place, Santa Rosa, CA 95404 6 Activiti…" at bounding box center [626, 418] width 854 height 31
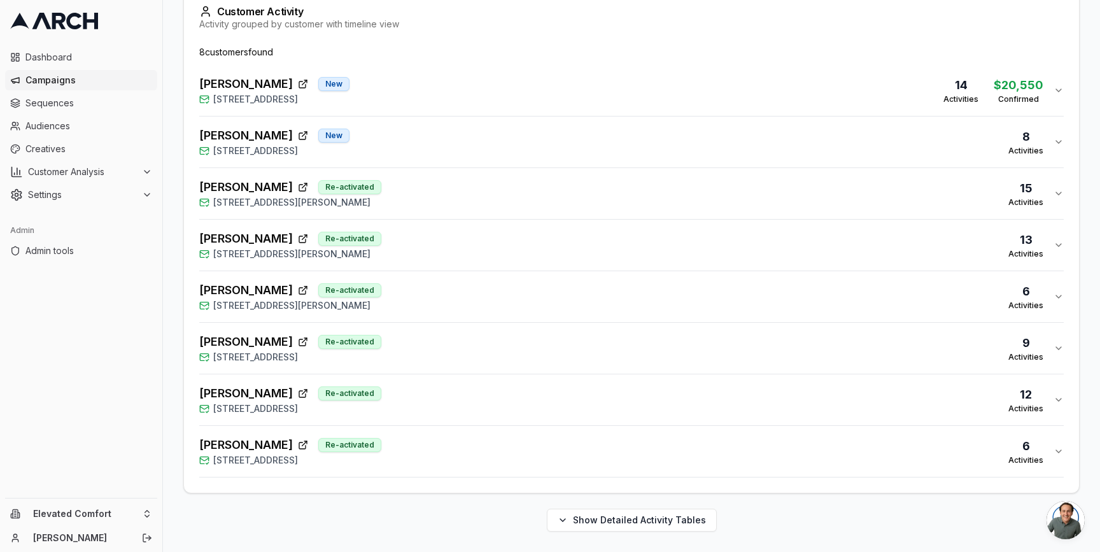
scroll to position [419, 0]
